Goal: Transaction & Acquisition: Download file/media

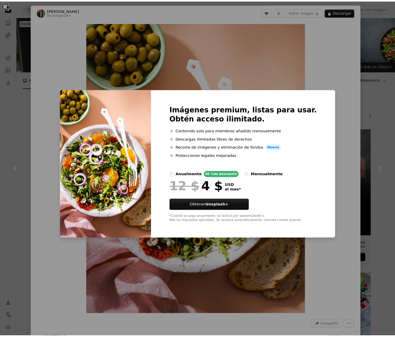
scroll to position [190, 0]
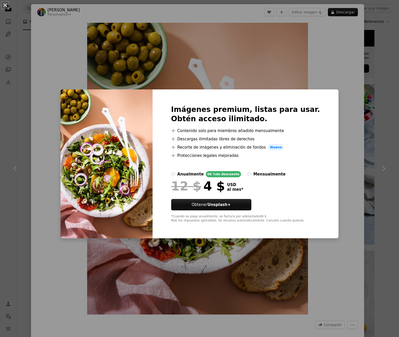
click at [315, 56] on div "An X shape Imágenes premium, listas para usar. Obtén acceso ilimitado. A plus s…" at bounding box center [199, 168] width 399 height 337
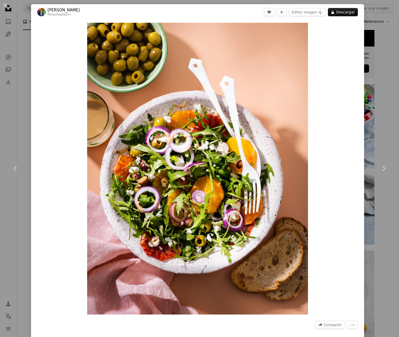
click at [368, 64] on div "An X shape Chevron left Chevron right [PERSON_NAME] Para Unsplash+ A heart A pl…" at bounding box center [199, 168] width 399 height 337
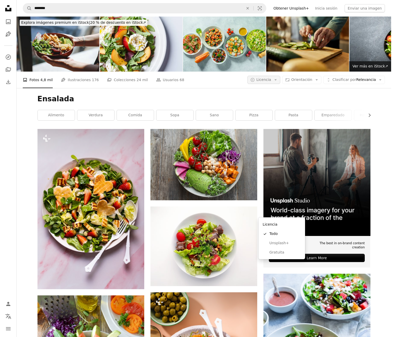
click at [278, 78] on icon "Arrow down" at bounding box center [276, 80] width 5 height 5
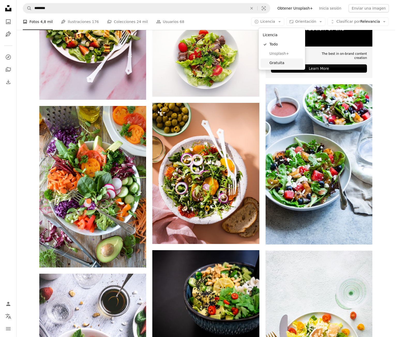
click at [277, 61] on span "Gratuita" at bounding box center [286, 63] width 32 height 5
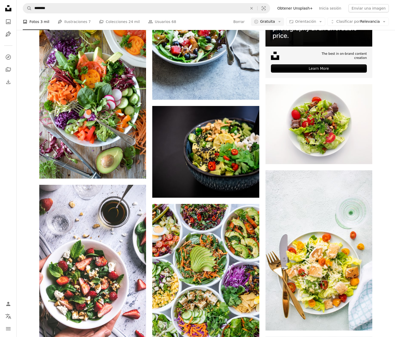
scroll to position [1070, 0]
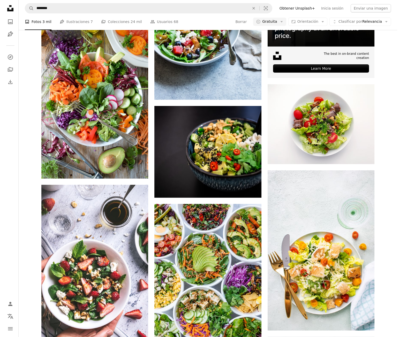
scroll to position [673, 0]
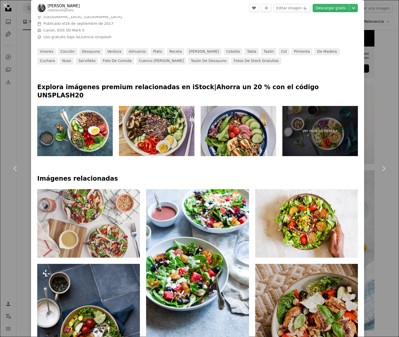
scroll to position [380, 0]
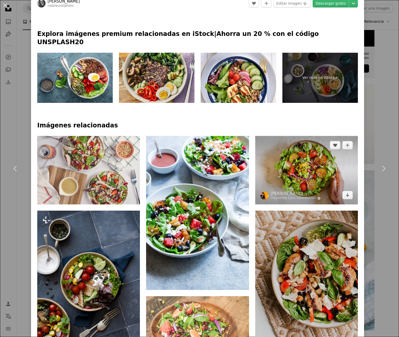
click at [303, 168] on img at bounding box center [306, 170] width 103 height 69
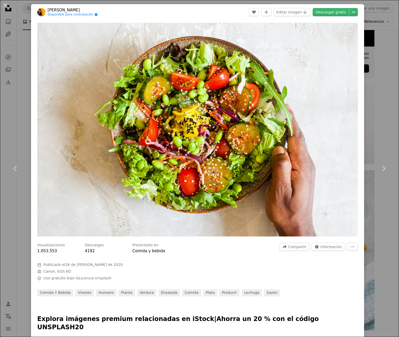
click at [337, 8] on header "[PERSON_NAME] Disponible para contratación A checkmark inside of a circle A hea…" at bounding box center [197, 12] width 333 height 16
click at [337, 9] on link "Descargar gratis" at bounding box center [331, 12] width 36 height 8
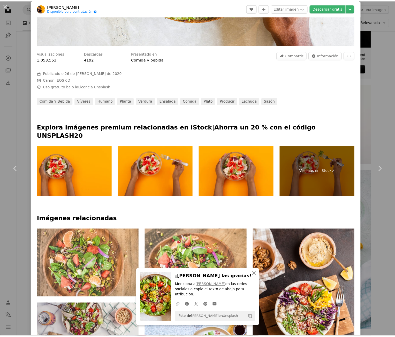
scroll to position [172, 0]
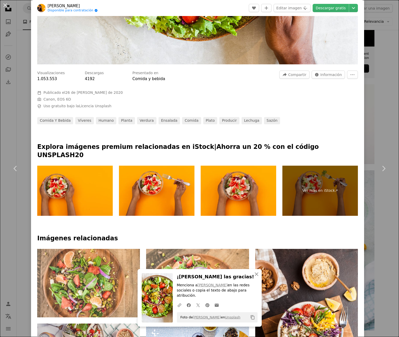
click at [382, 55] on div "An X shape Chevron left Chevron right An X shape Cerrar ¡[PERSON_NAME] las grac…" at bounding box center [199, 168] width 399 height 337
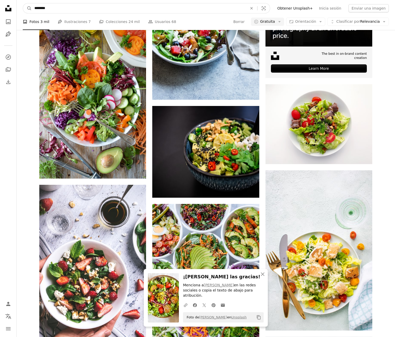
drag, startPoint x: 85, startPoint y: 9, endPoint x: 61, endPoint y: 8, distance: 23.9
click at [79, 9] on input "********" at bounding box center [139, 8] width 214 height 10
drag, startPoint x: 61, startPoint y: 8, endPoint x: 11, endPoint y: 5, distance: 50.8
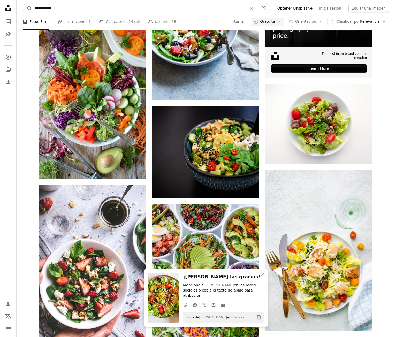
type input "**********"
click button "A magnifying glass" at bounding box center [27, 8] width 9 height 10
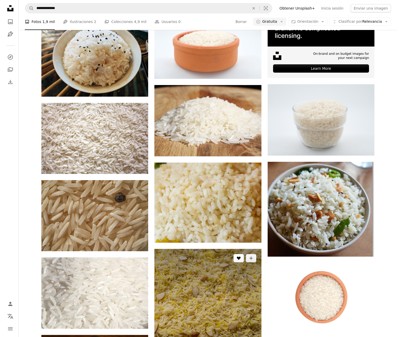
scroll to position [345, 0]
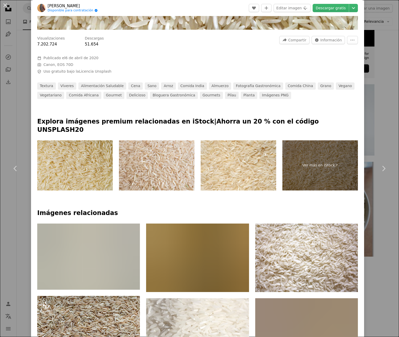
scroll to position [104, 0]
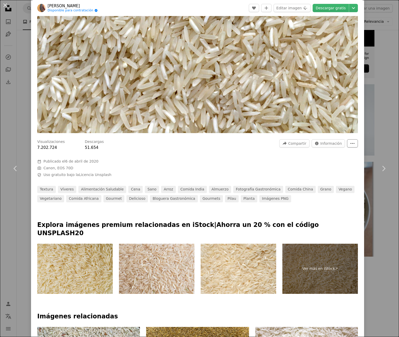
click at [351, 143] on button "More Actions" at bounding box center [352, 143] width 11 height 8
click at [350, 142] on icon "More Actions" at bounding box center [352, 143] width 5 height 5
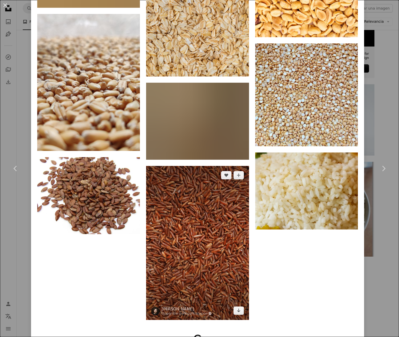
scroll to position [2184, 0]
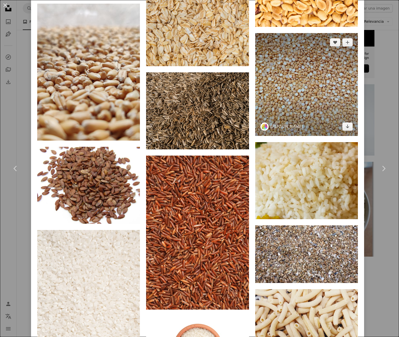
click at [301, 54] on img at bounding box center [306, 84] width 103 height 103
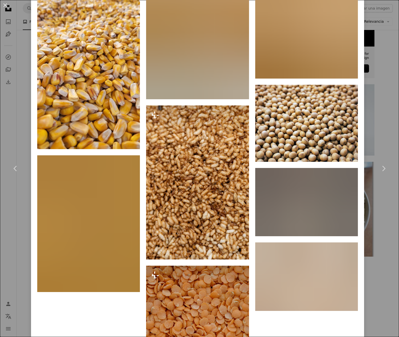
scroll to position [2329, 0]
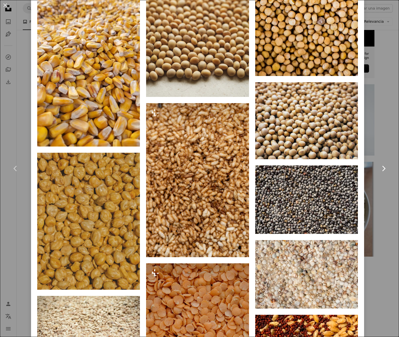
click at [383, 185] on link "Chevron right" at bounding box center [383, 169] width 31 height 50
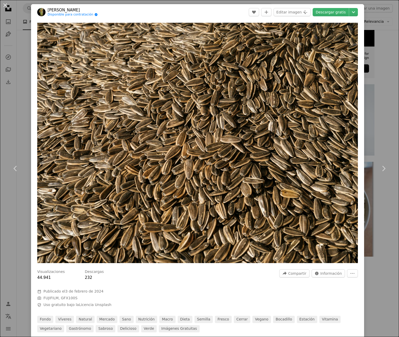
click at [373, 41] on div "An X shape Chevron left Chevron right engin akyurt Disponible para contratación…" at bounding box center [199, 168] width 399 height 337
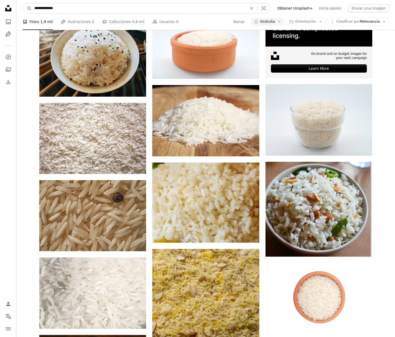
scroll to position [335, 0]
drag, startPoint x: 76, startPoint y: 3, endPoint x: 35, endPoint y: 9, distance: 41.1
click at [35, 9] on input "**********" at bounding box center [139, 8] width 214 height 10
type input "*******"
click button "A magnifying glass" at bounding box center [27, 8] width 9 height 10
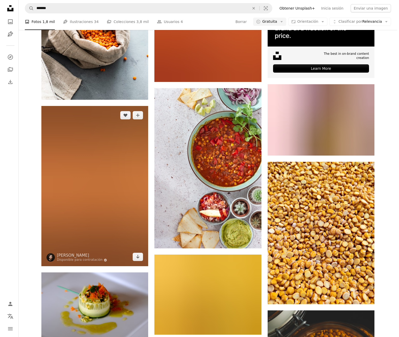
scroll to position [104, 0]
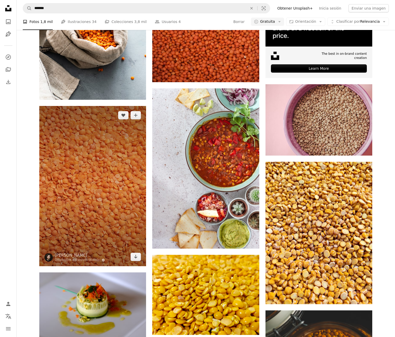
click at [119, 236] on img at bounding box center [92, 186] width 107 height 160
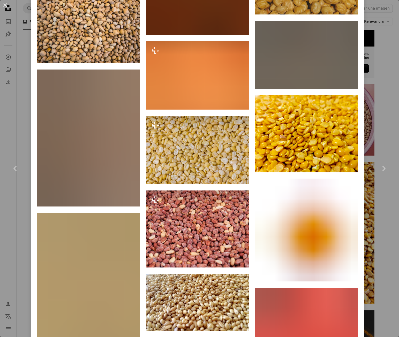
scroll to position [1957, 0]
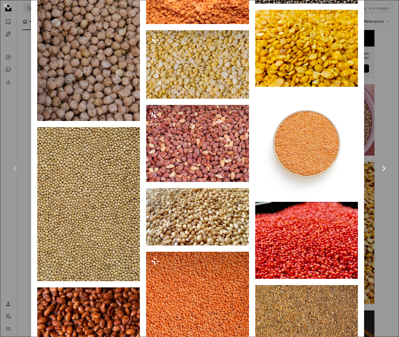
click at [386, 187] on link "Chevron right" at bounding box center [383, 169] width 31 height 50
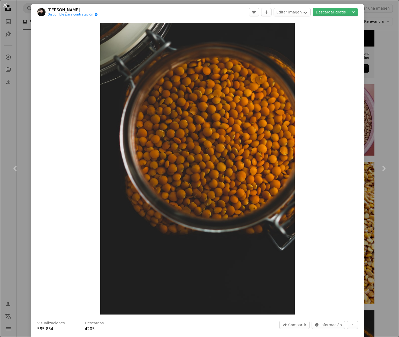
click at [365, 37] on div "An X shape Chevron left Chevron right [PERSON_NAME] Disponible para contratació…" at bounding box center [199, 168] width 399 height 337
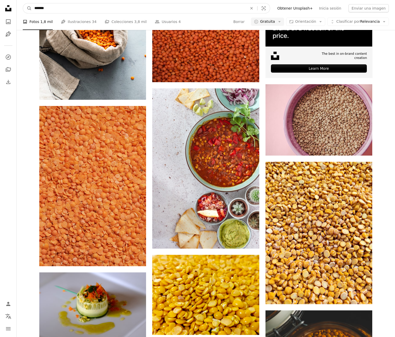
click at [67, 7] on input "*******" at bounding box center [139, 8] width 214 height 10
drag, startPoint x: 67, startPoint y: 8, endPoint x: 5, endPoint y: 9, distance: 62.1
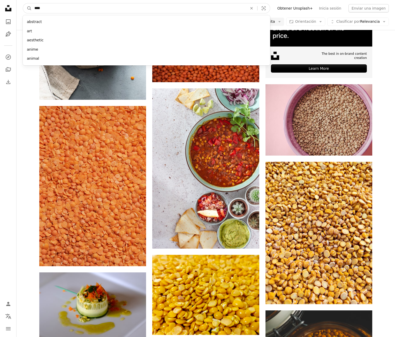
type input "*****"
click button "A magnifying glass" at bounding box center [27, 8] width 9 height 10
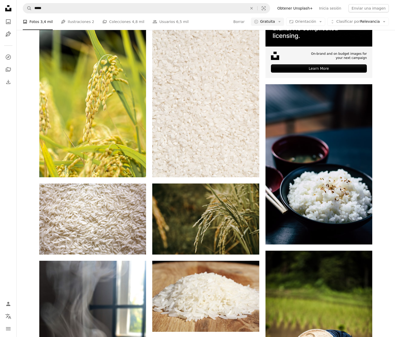
click at [252, 6] on link "Arrow pointing down" at bounding box center [249, 1] width 10 height 8
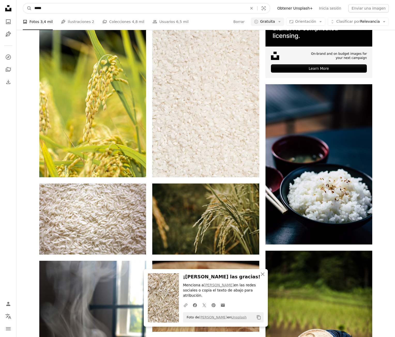
click at [86, 8] on input "*****" at bounding box center [139, 8] width 214 height 10
drag, startPoint x: 78, startPoint y: 7, endPoint x: 8, endPoint y: 9, distance: 69.4
type input "**********"
click button "A magnifying glass" at bounding box center [27, 8] width 9 height 10
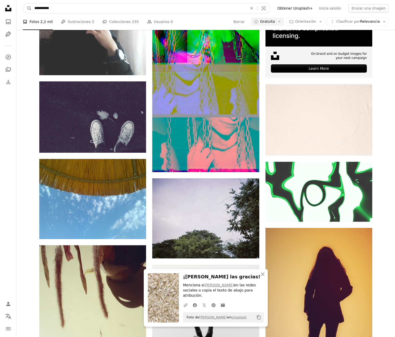
click at [47, 11] on input "**********" at bounding box center [139, 8] width 214 height 10
type input "**********"
click button "A magnifying glass" at bounding box center [27, 8] width 9 height 10
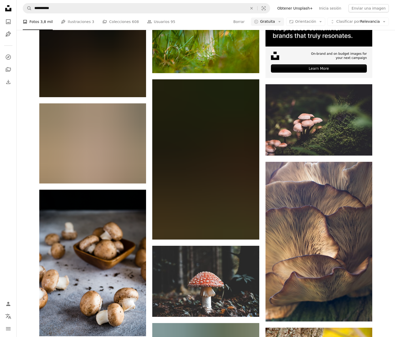
scroll to position [1057, 0]
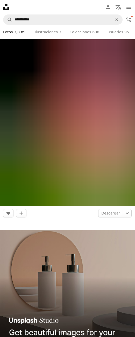
scroll to position [4300, 0]
